Goal: Information Seeking & Learning: Learn about a topic

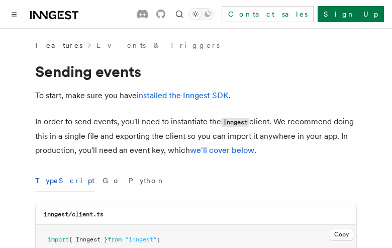
click at [52, 180] on button "TypeScript" at bounding box center [64, 180] width 59 height 23
click at [102, 180] on button "Go" at bounding box center [111, 180] width 18 height 23
